Goal: Information Seeking & Learning: Learn about a topic

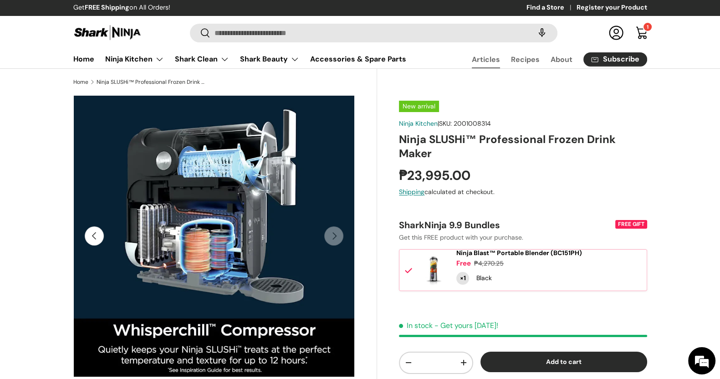
click at [478, 51] on link "Articles" at bounding box center [486, 60] width 28 height 18
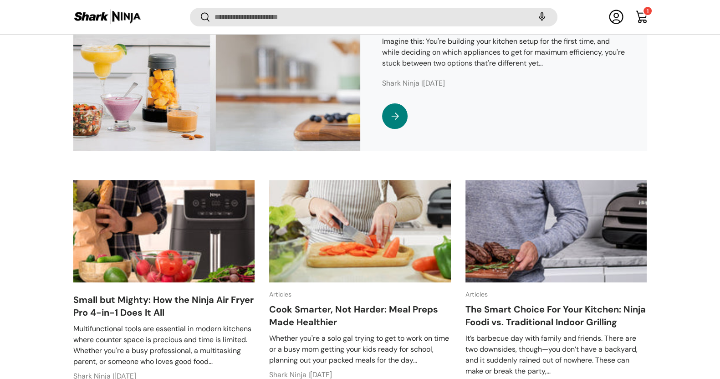
scroll to position [453, 0]
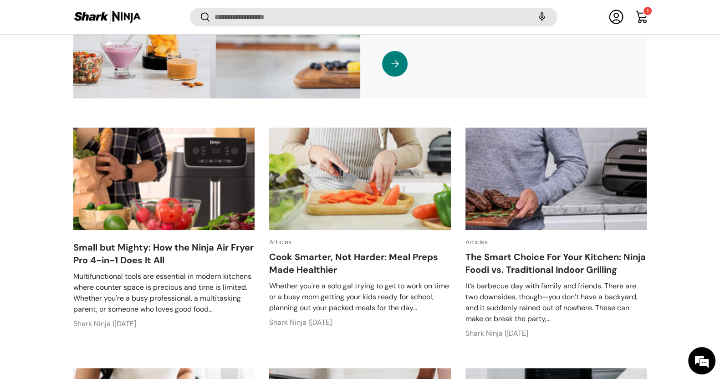
click at [526, 177] on img at bounding box center [556, 178] width 182 height 102
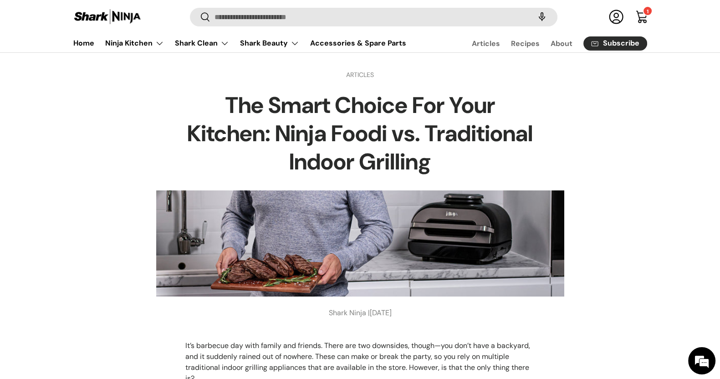
scroll to position [171, 0]
